Goal: Task Accomplishment & Management: Complete application form

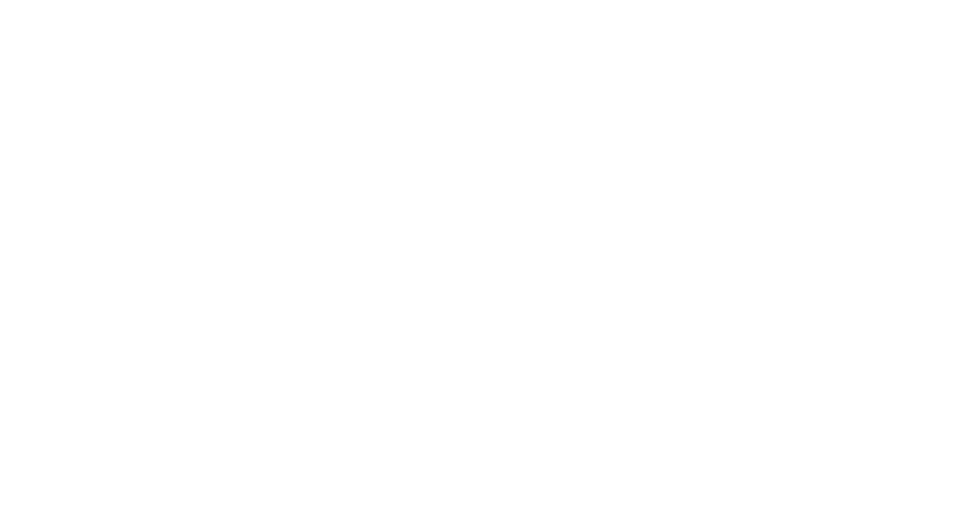
select select "Song"
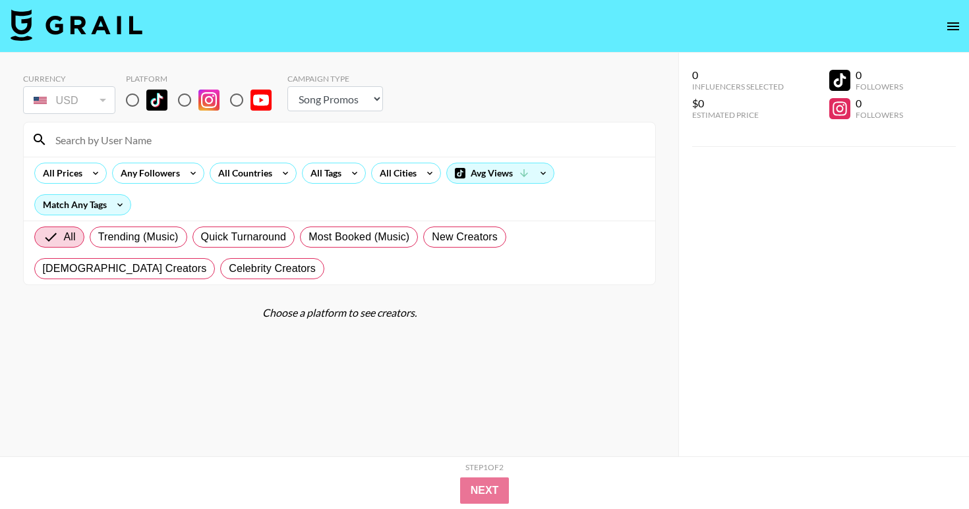
click at [102, 130] on input at bounding box center [347, 139] width 600 height 21
paste input "@pontiacmadeteetee0 @bgk.24"
drag, startPoint x: 163, startPoint y: 138, endPoint x: 24, endPoint y: 138, distance: 139.7
click at [24, 138] on div "@pontiacmadeteetee0 @bgk.24" at bounding box center [339, 140] width 631 height 34
type input "@bgk.24"
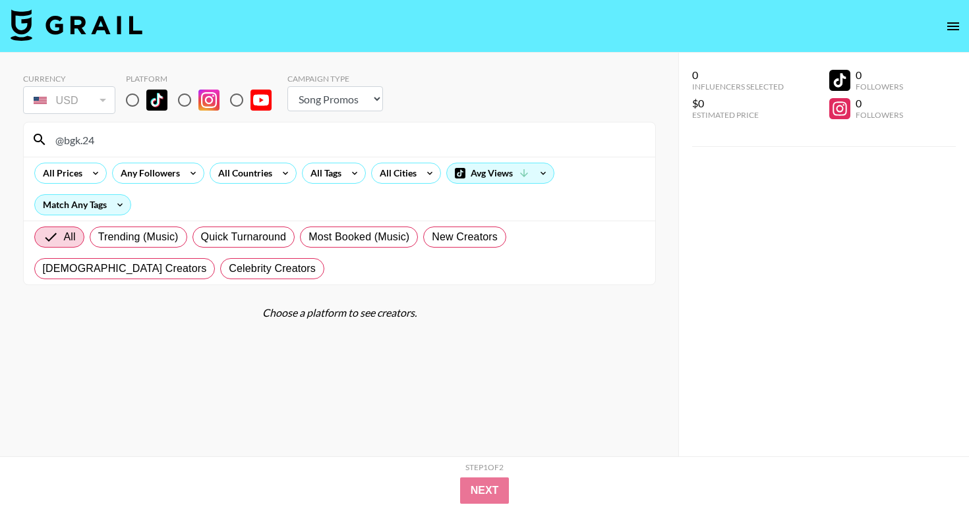
click at [136, 99] on input "radio" at bounding box center [133, 100] width 28 height 28
radio input "true"
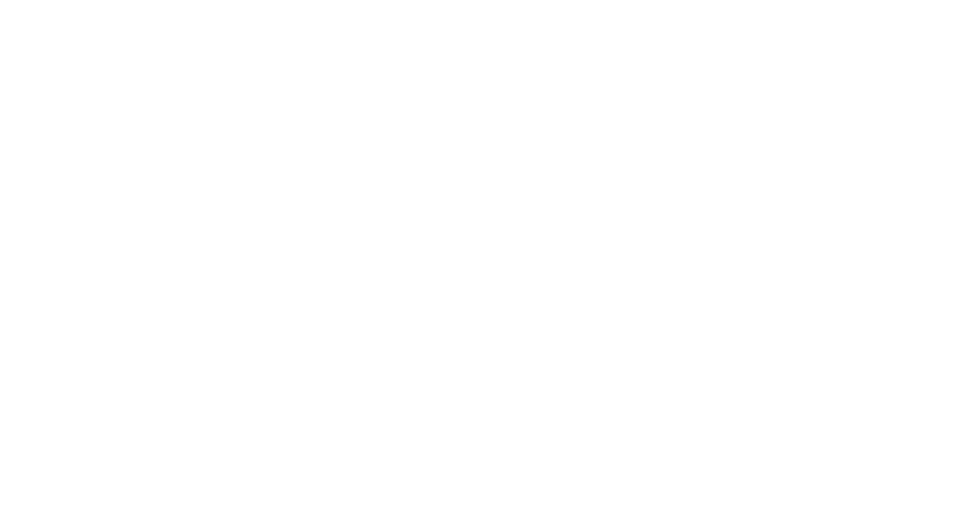
select select "Song"
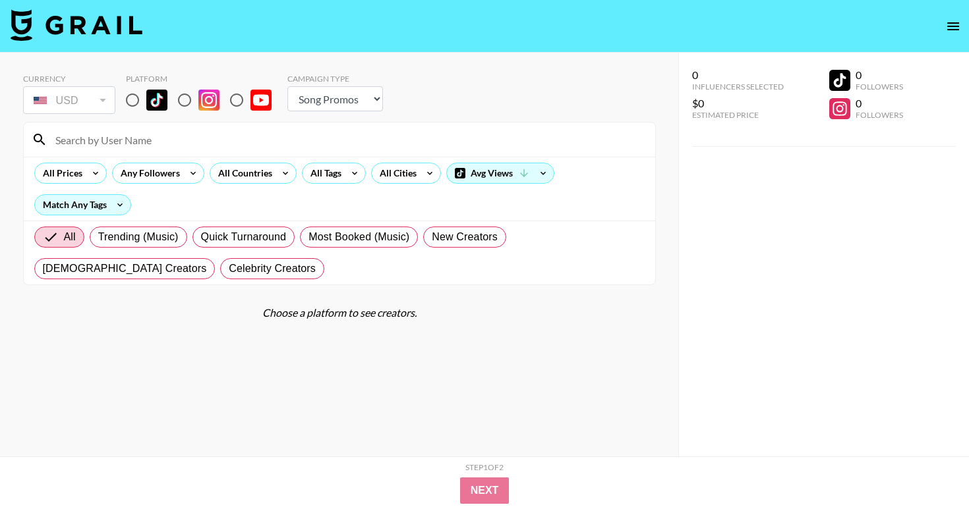
click at [146, 140] on input at bounding box center [347, 139] width 600 height 21
paste input "@bgk.24"
type input "@bgk.24"
click at [132, 105] on input "radio" at bounding box center [133, 100] width 28 height 28
radio input "true"
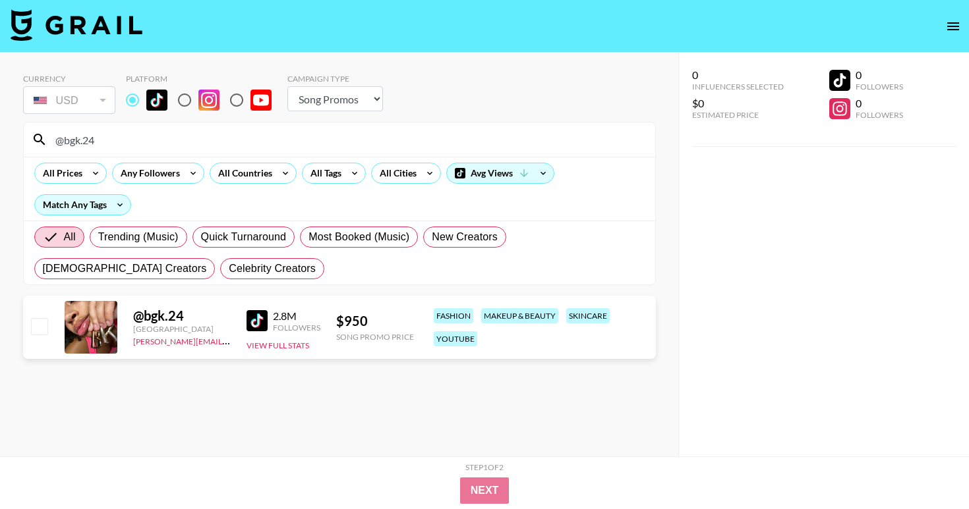
click at [376, 148] on input "@bgk.24" at bounding box center [347, 139] width 600 height 21
